Goal: Book appointment/travel/reservation

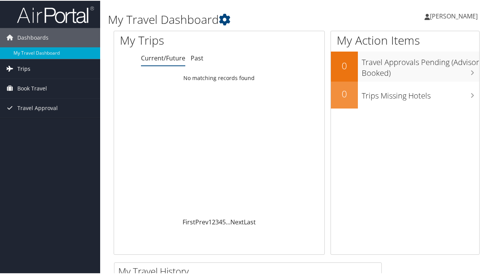
click at [28, 68] on span "Trips" at bounding box center [23, 68] width 13 height 19
click at [29, 125] on span "Book Travel" at bounding box center [32, 122] width 30 height 19
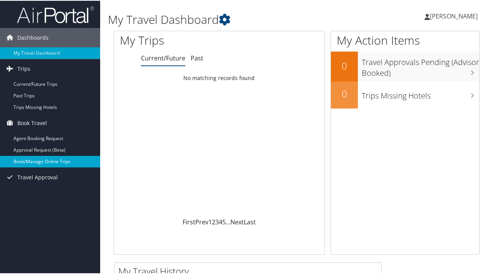
click at [29, 161] on link "Book/Manage Online Trips" at bounding box center [50, 161] width 100 height 12
